Goal: Share content

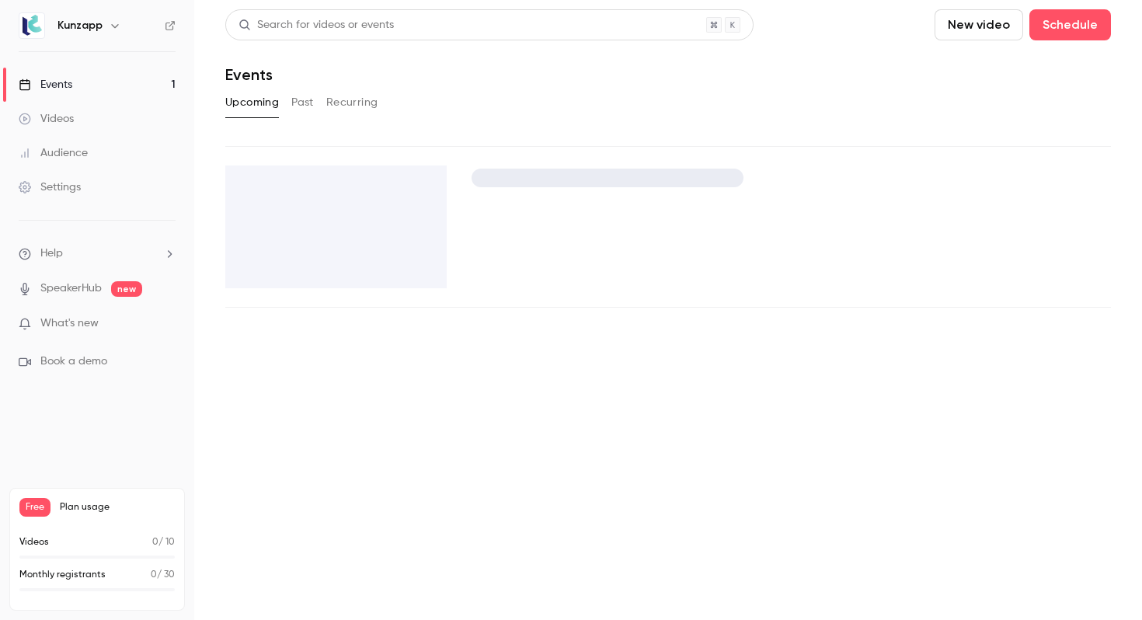
click at [400, 99] on div "Upcoming Past Recurring" at bounding box center [668, 102] width 886 height 25
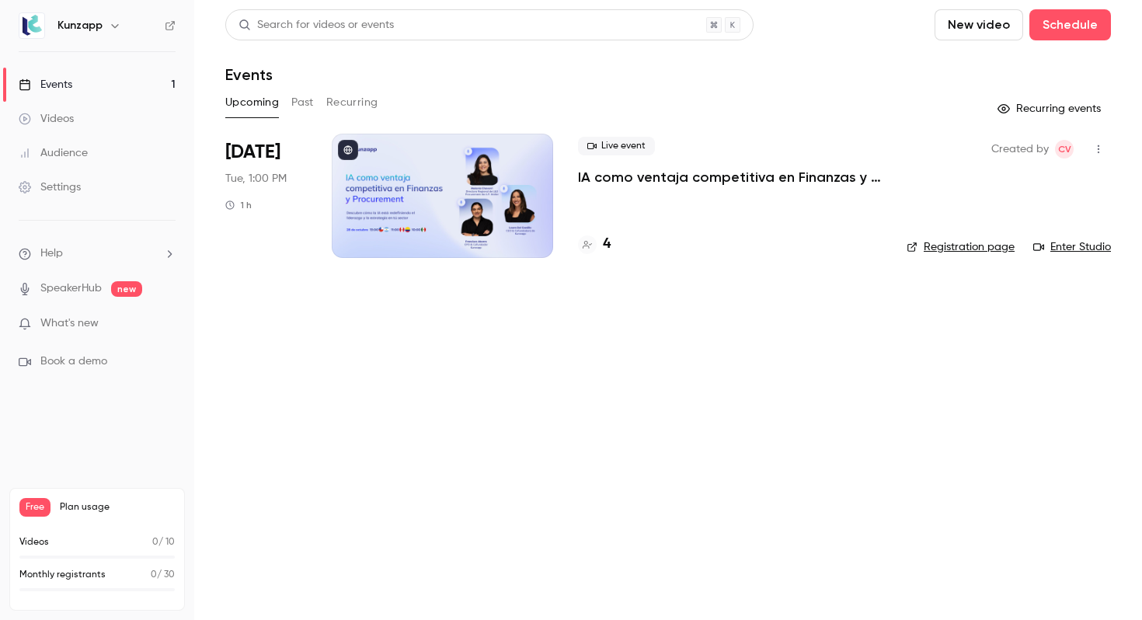
click at [675, 174] on p "IA como ventaja competitiva en Finanzas y Procurement" at bounding box center [730, 177] width 304 height 19
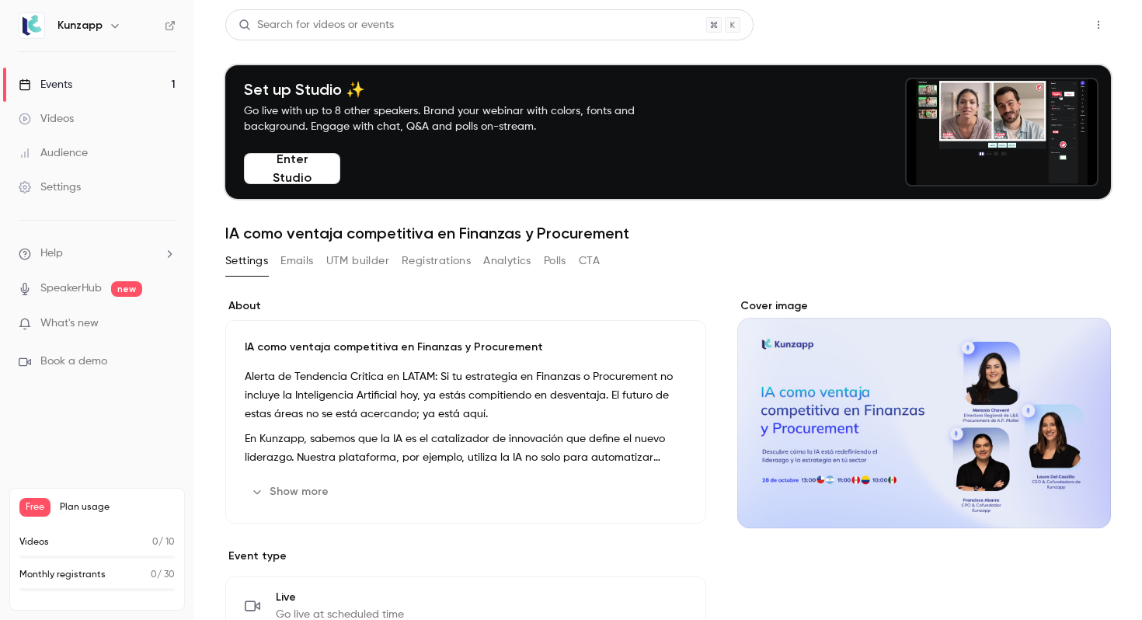
click at [1067, 12] on button "Share" at bounding box center [1042, 24] width 61 height 31
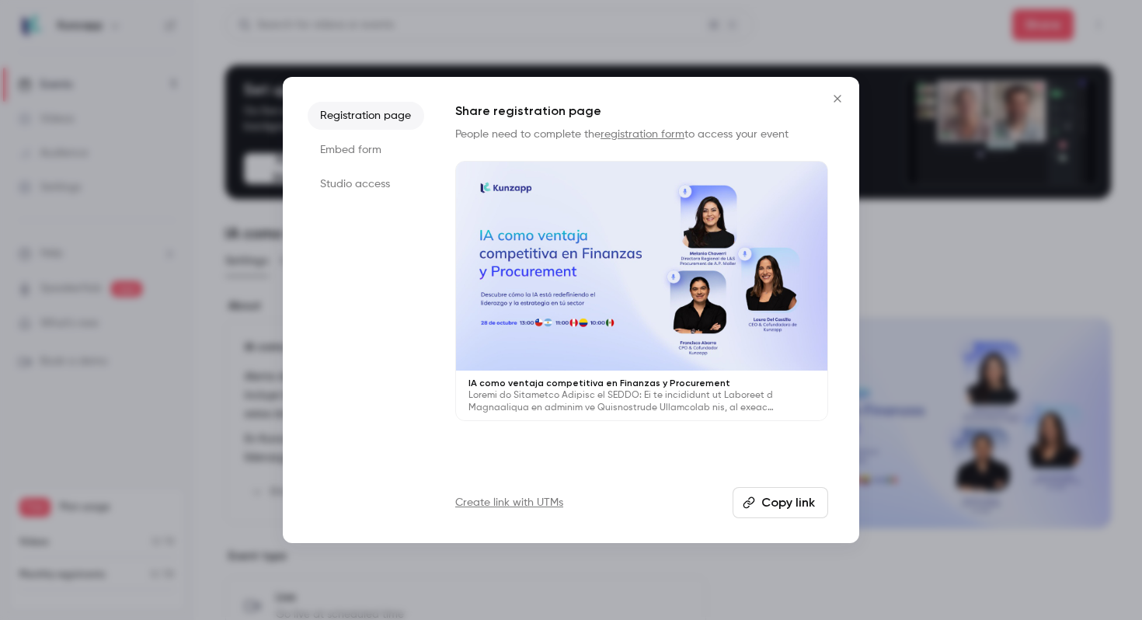
click at [751, 505] on icon "button" at bounding box center [749, 502] width 12 height 12
